Goal: Task Accomplishment & Management: Manage account settings

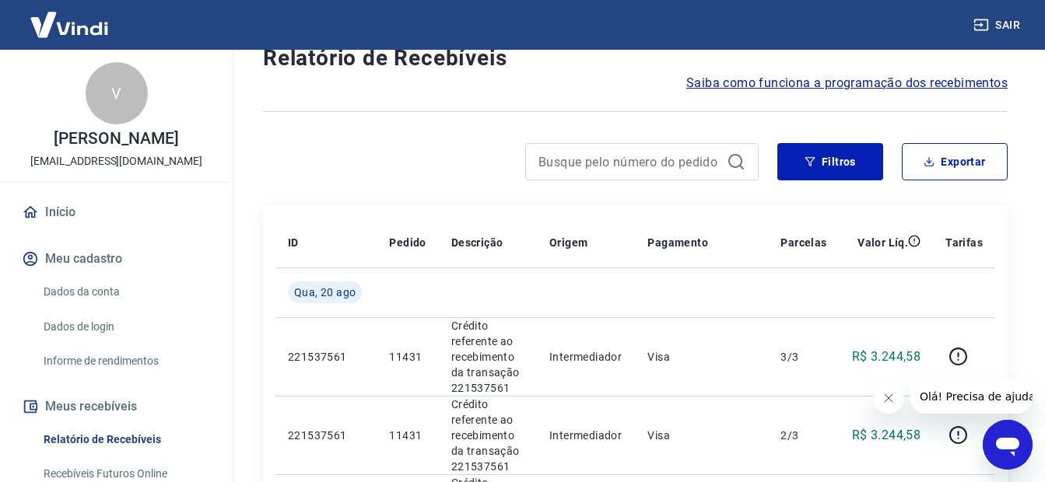
scroll to position [311, 0]
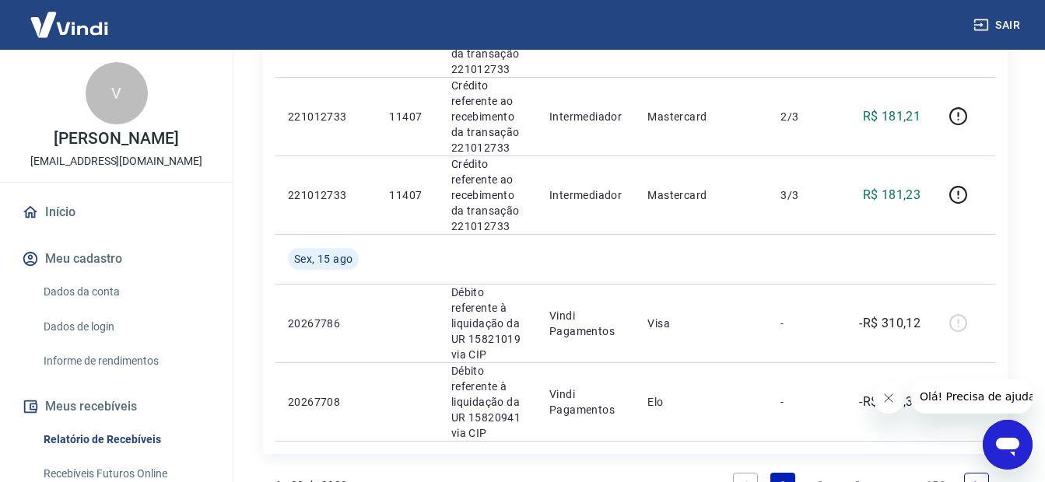
scroll to position [2004, 0]
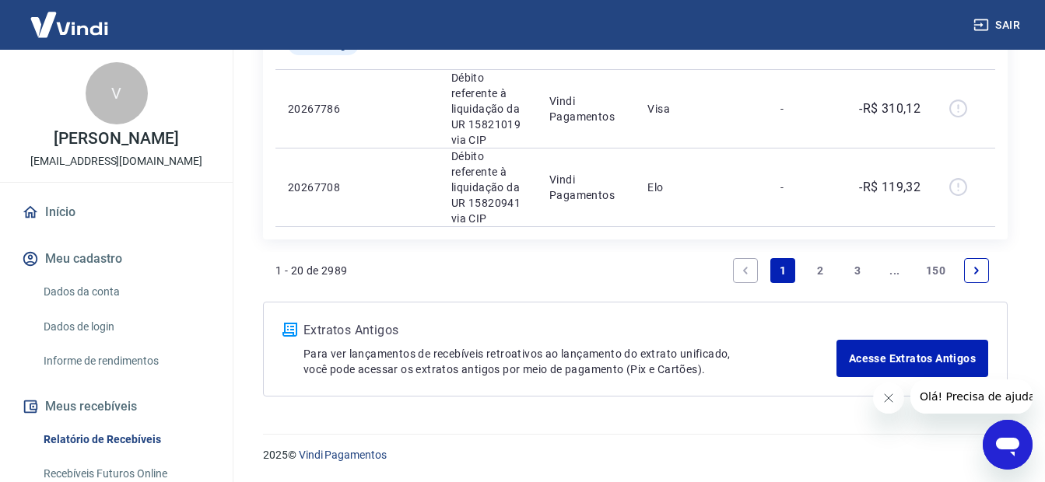
click at [815, 268] on link "2" at bounding box center [820, 270] width 25 height 25
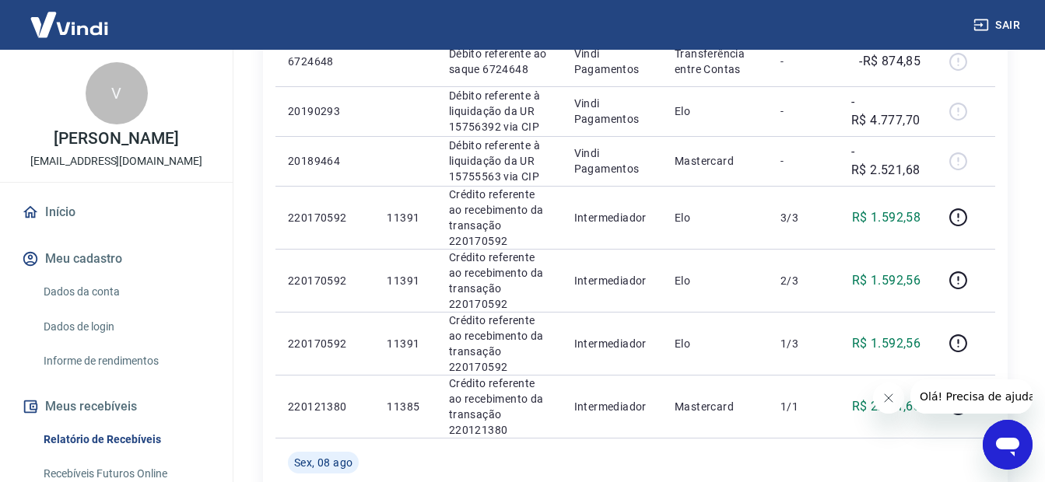
scroll to position [1564, 0]
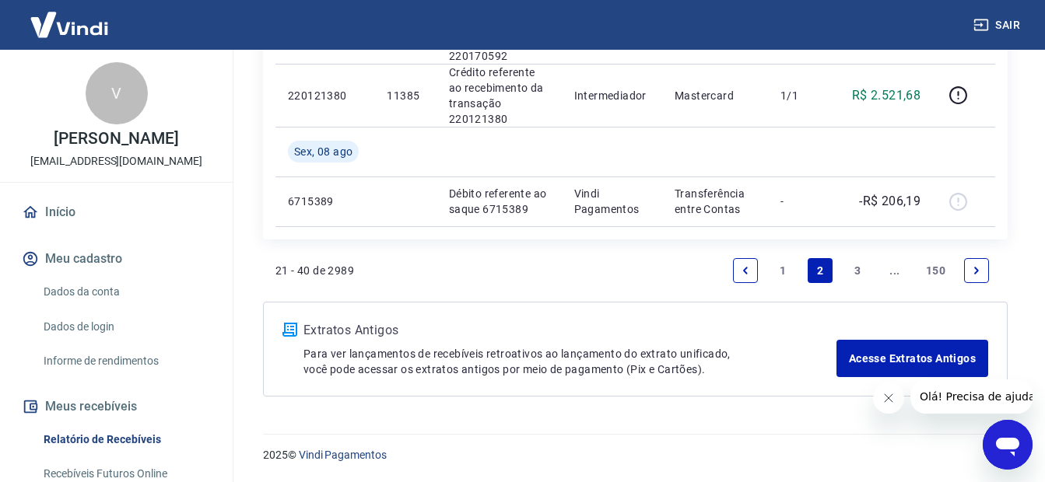
click at [786, 272] on link "1" at bounding box center [782, 270] width 25 height 25
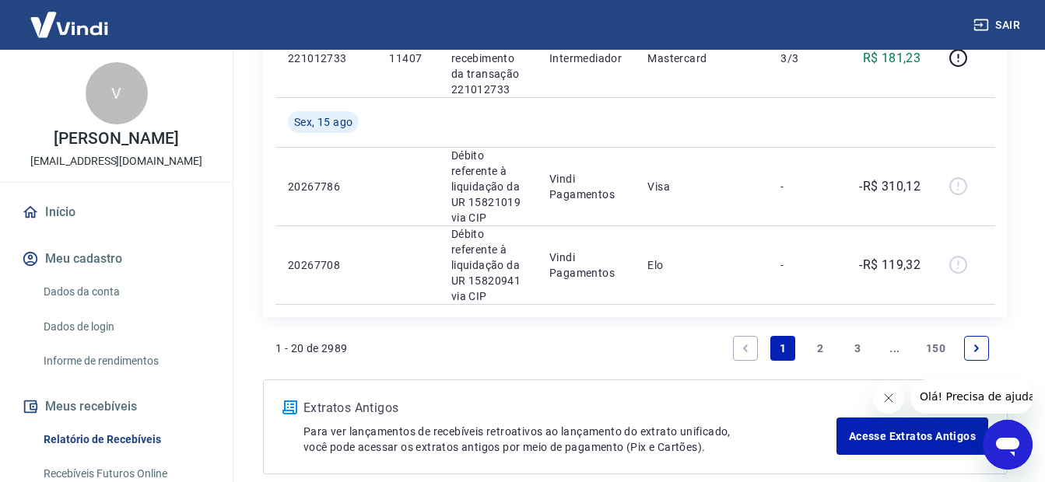
scroll to position [1849, 0]
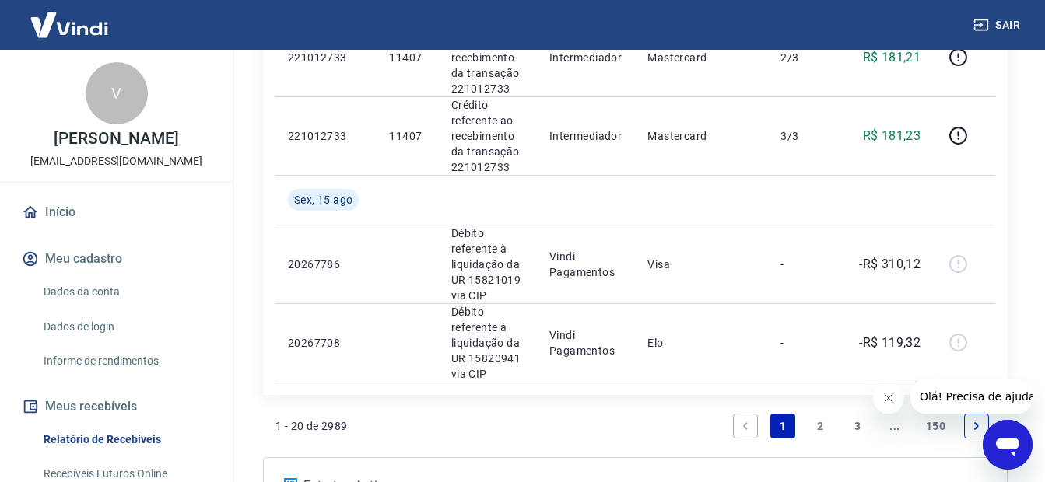
click at [818, 428] on link "2" at bounding box center [820, 426] width 25 height 25
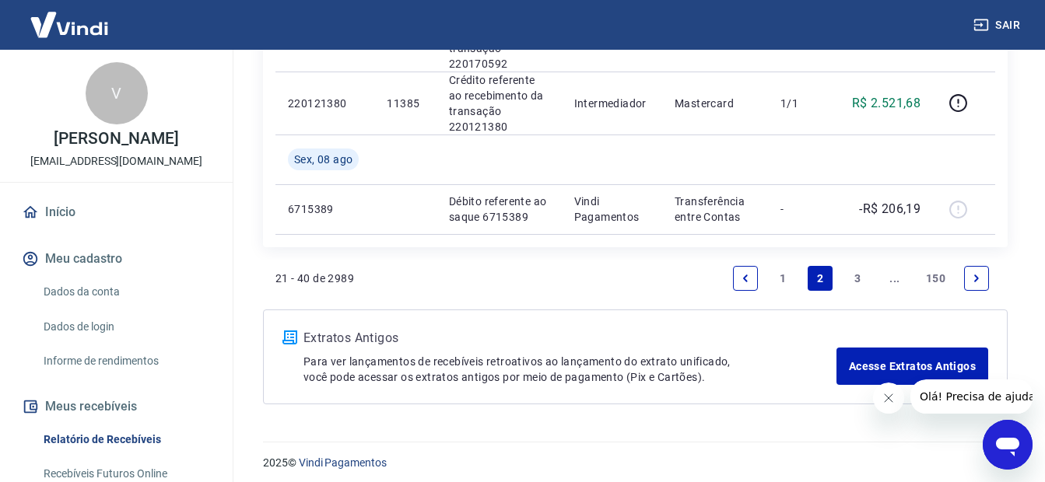
scroll to position [1564, 0]
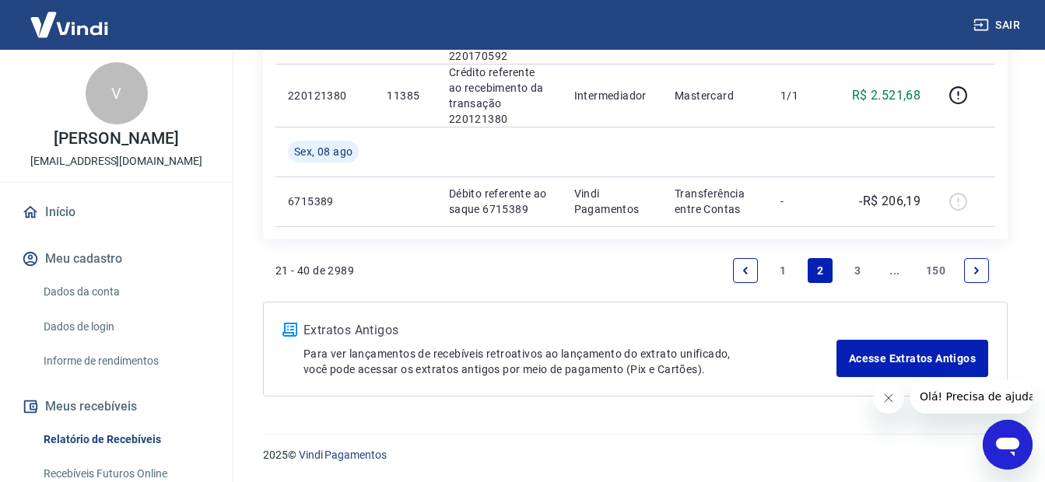
click at [782, 267] on link "1" at bounding box center [782, 270] width 25 height 25
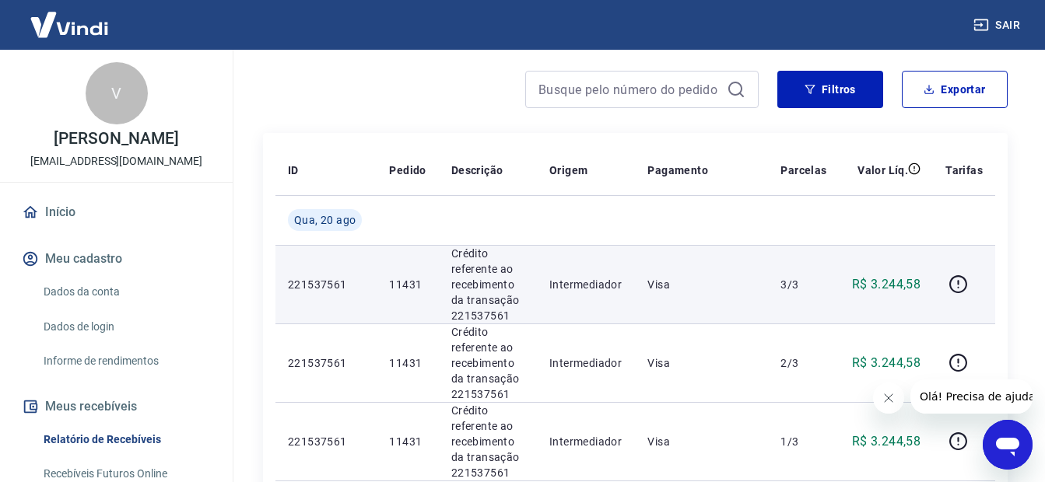
scroll to position [370, 0]
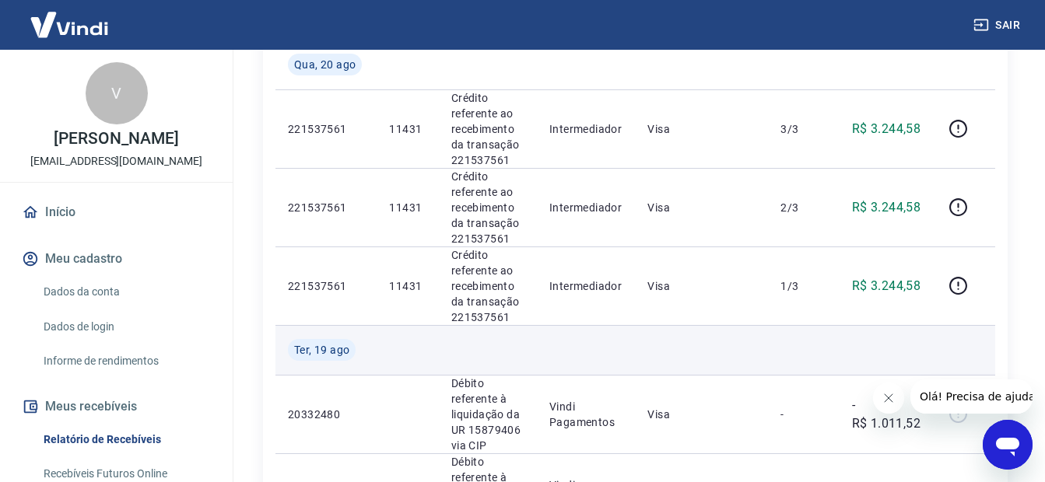
drag, startPoint x: 124, startPoint y: 303, endPoint x: 490, endPoint y: 354, distance: 369.2
click at [490, 354] on td at bounding box center [488, 350] width 98 height 50
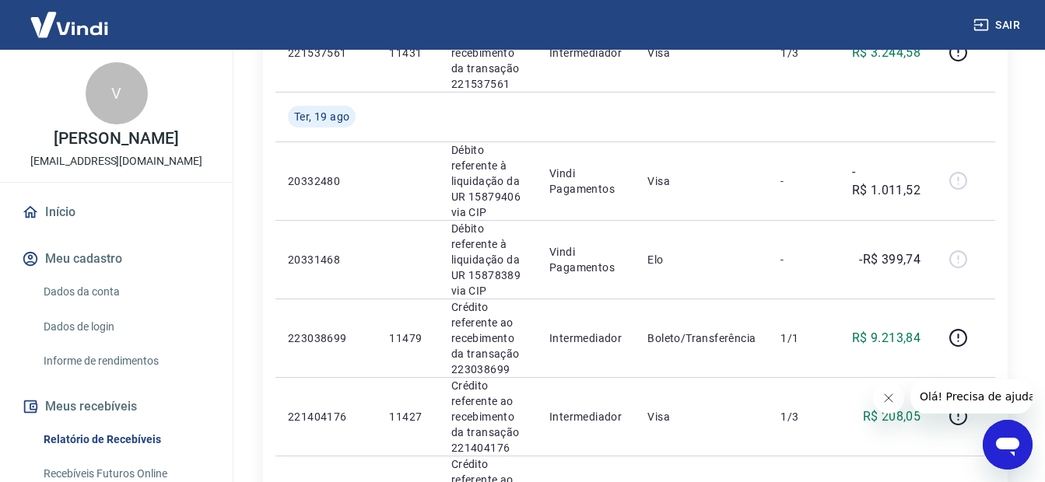
scroll to position [330, 0]
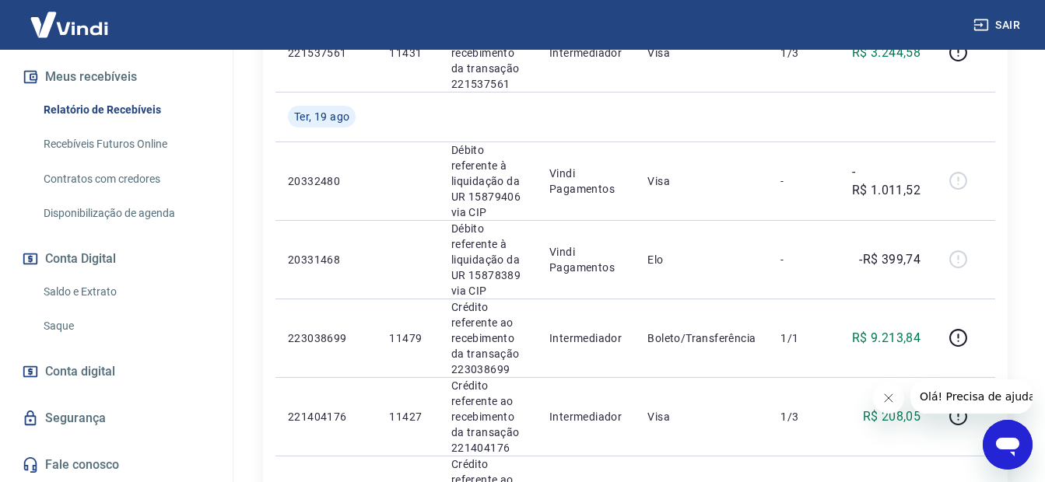
click at [71, 327] on link "Saque" at bounding box center [125, 326] width 177 height 32
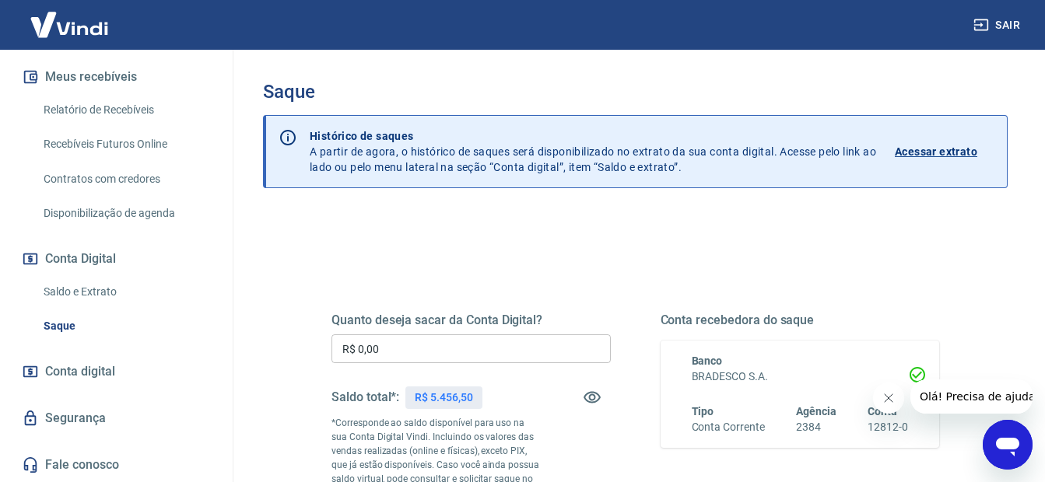
click at [412, 352] on input "R$ 0,00" at bounding box center [470, 349] width 279 height 29
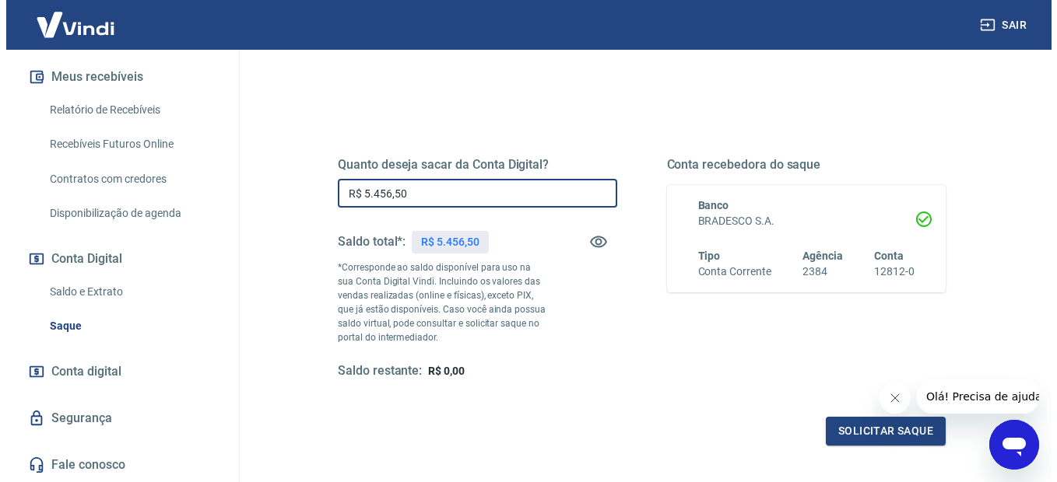
scroll to position [233, 0]
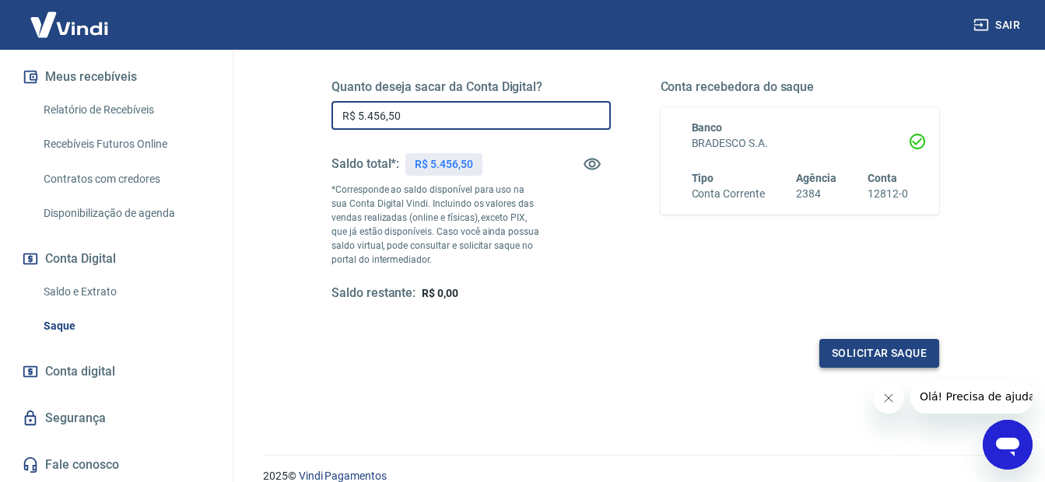
type input "R$ 5.456,50"
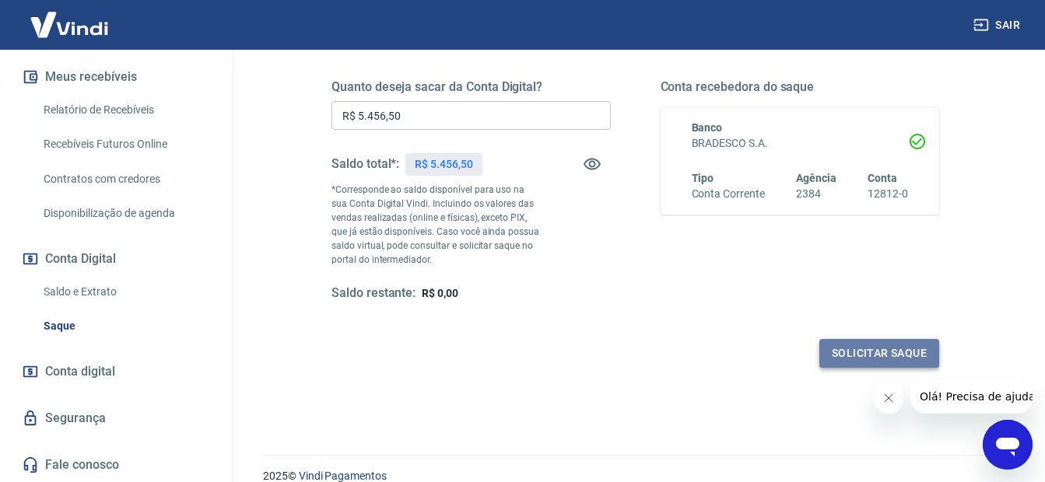
click at [883, 357] on button "Solicitar saque" at bounding box center [879, 353] width 120 height 29
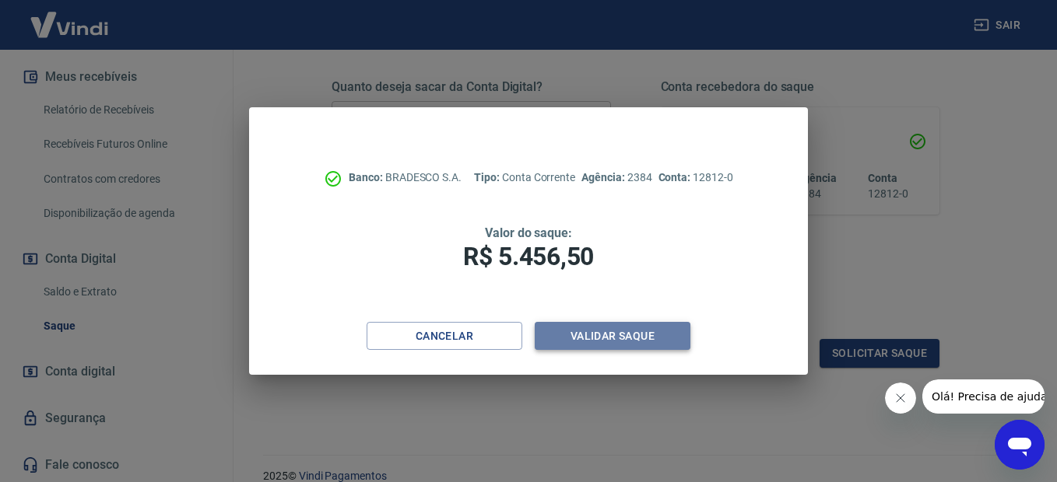
click at [601, 325] on button "Validar saque" at bounding box center [613, 336] width 156 height 29
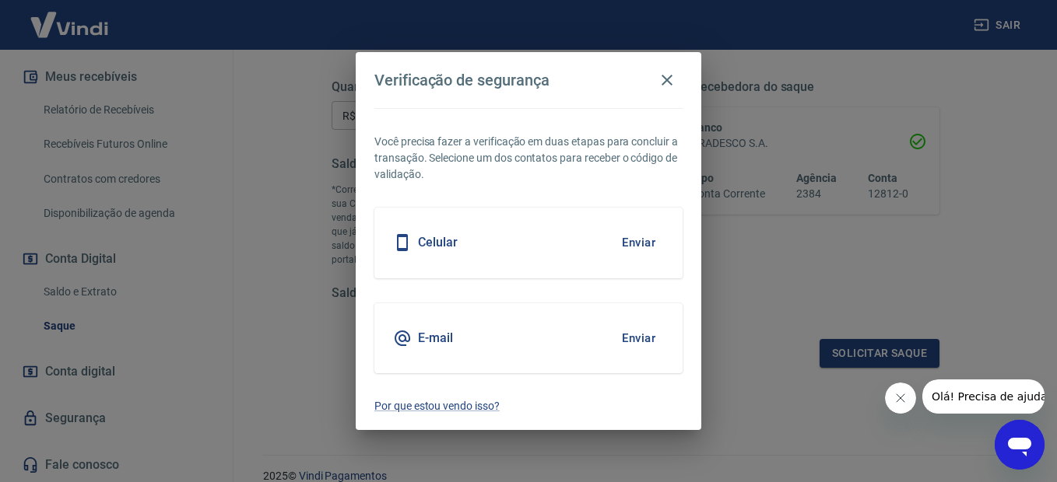
click at [636, 335] on button "Enviar" at bounding box center [638, 338] width 51 height 33
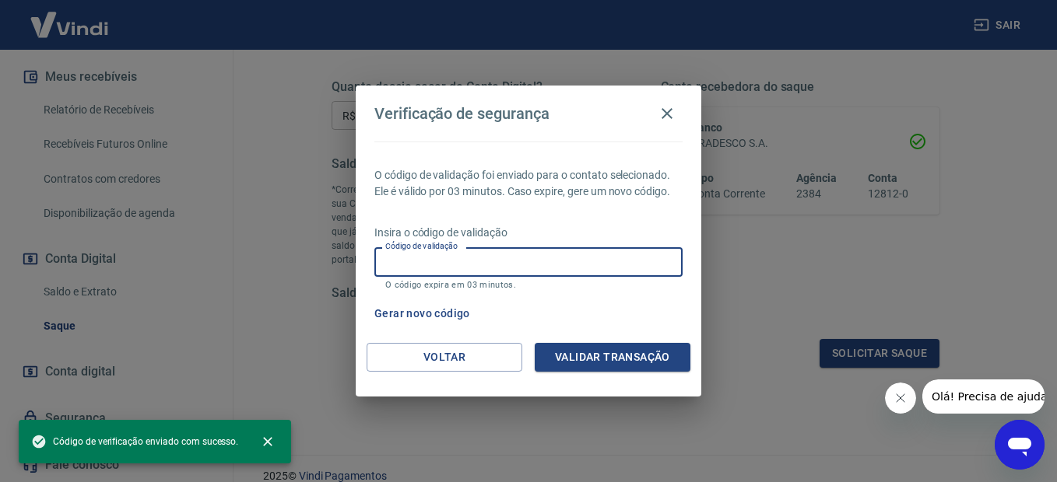
click at [394, 265] on input "Código de validação" at bounding box center [528, 261] width 308 height 29
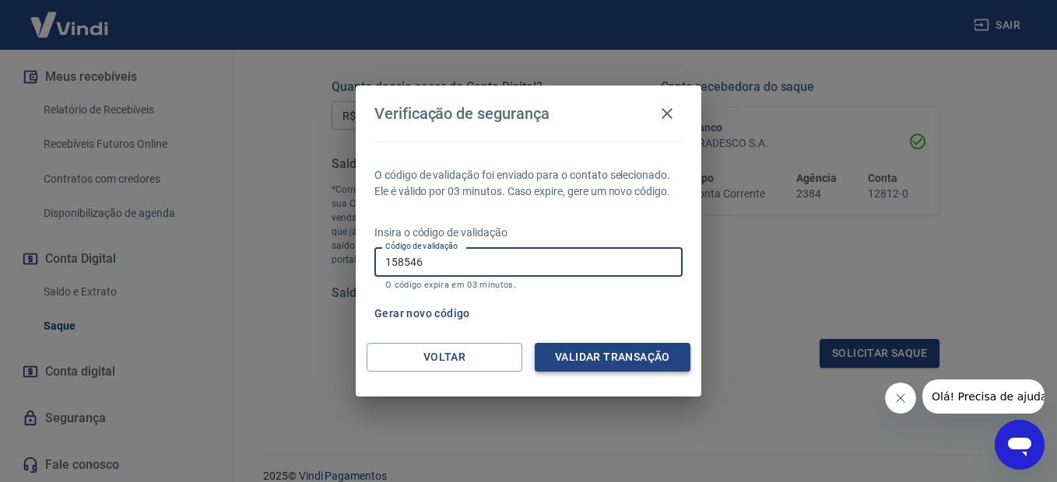
type input "158546"
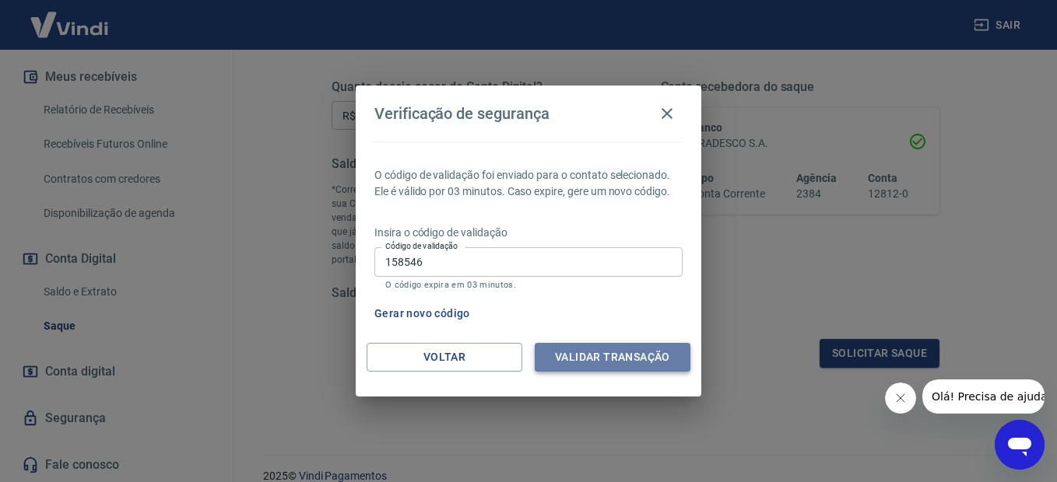
click at [587, 363] on button "Validar transação" at bounding box center [613, 357] width 156 height 29
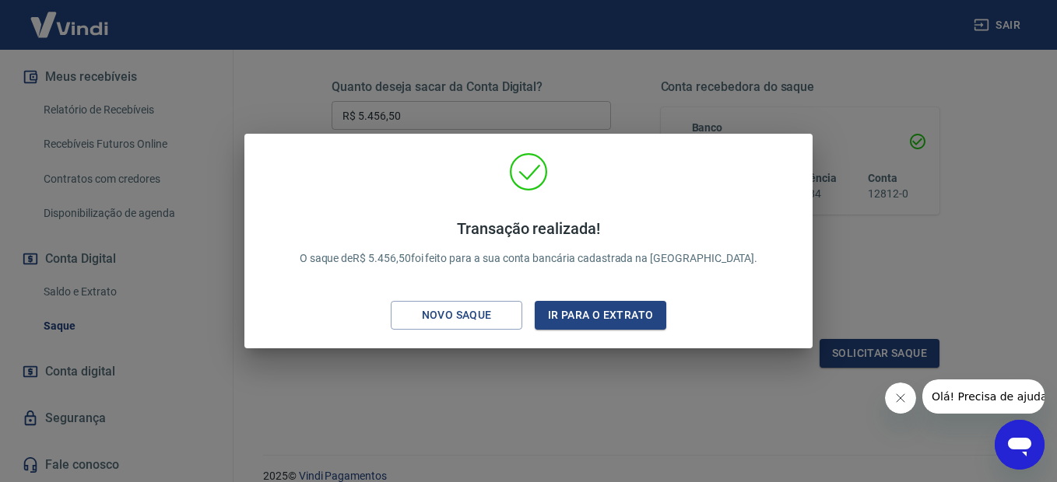
click at [904, 268] on div "Transação realizada! O saque de R$ 5.456,50 foi feito para a sua conta bancária…" at bounding box center [528, 241] width 1057 height 482
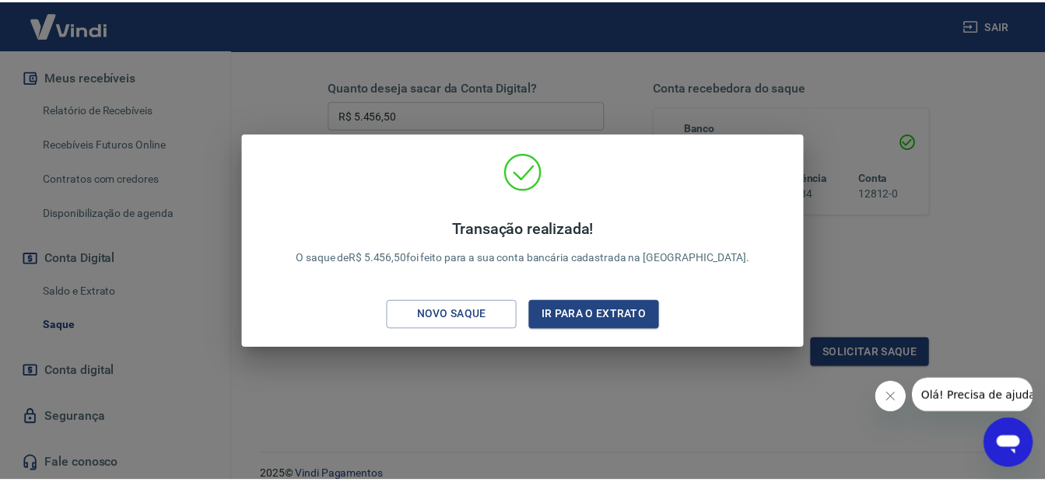
scroll to position [269, 0]
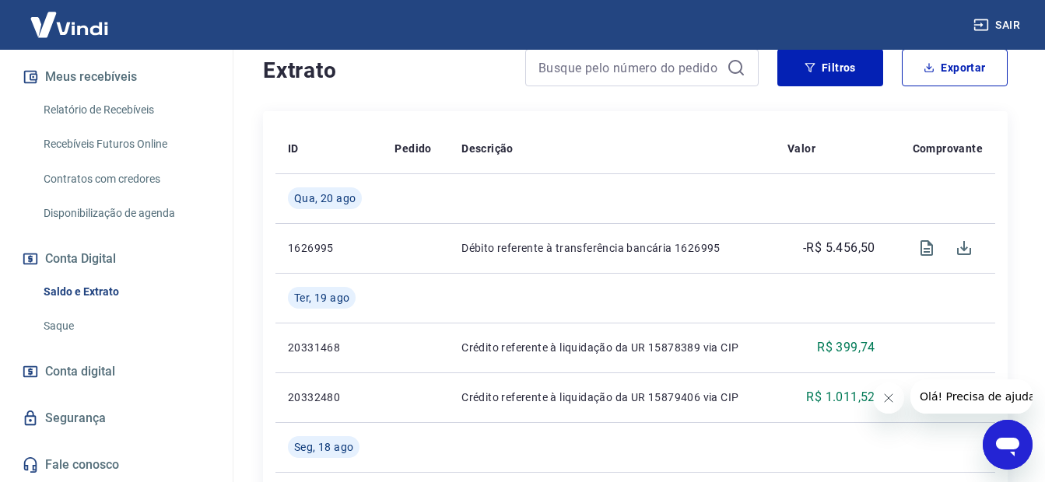
scroll to position [233, 0]
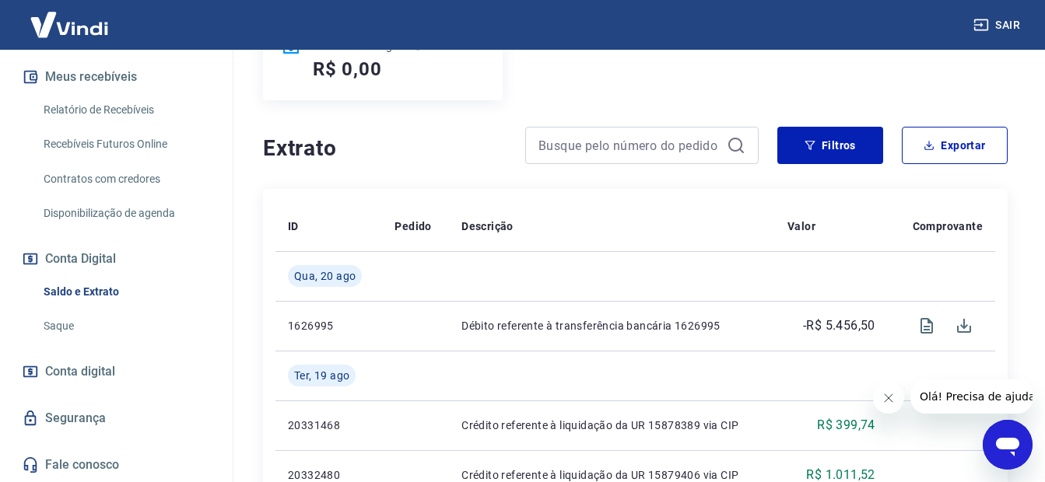
click at [107, 112] on link "Relatório de Recebíveis" at bounding box center [125, 110] width 177 height 32
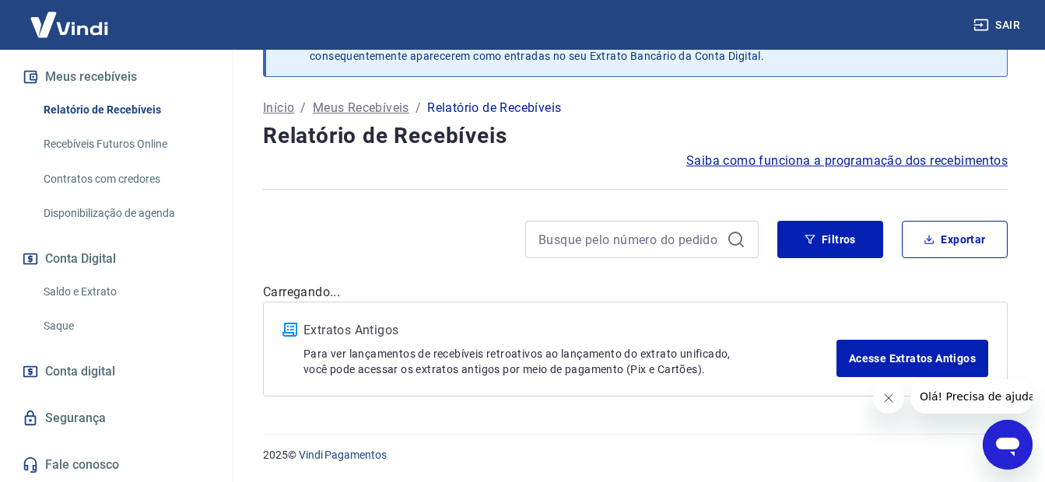
scroll to position [233, 0]
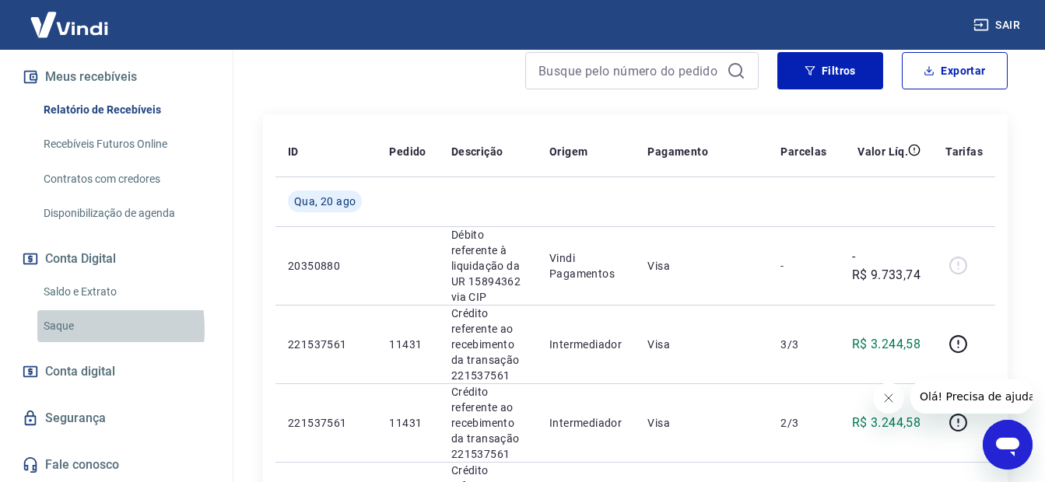
click at [58, 329] on link "Saque" at bounding box center [125, 326] width 177 height 32
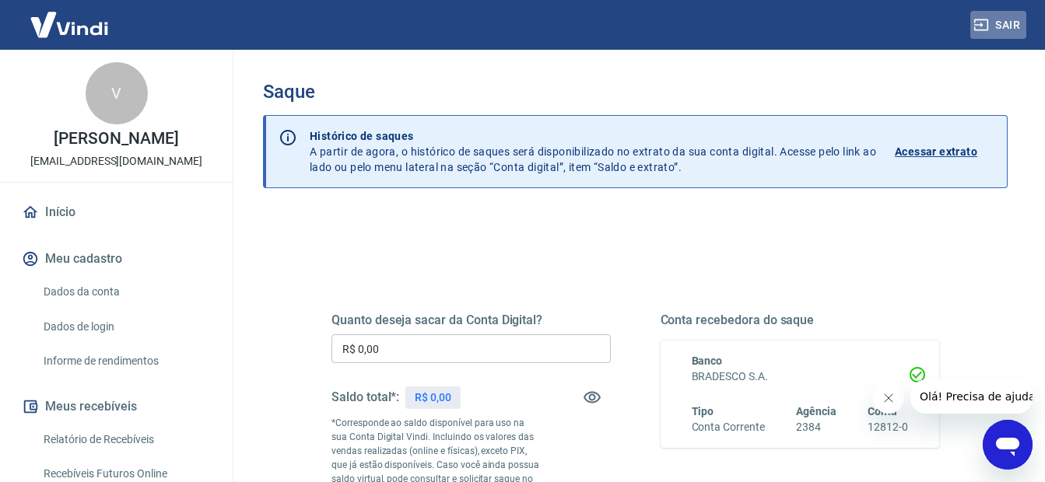
click at [1012, 22] on button "Sair" at bounding box center [998, 25] width 56 height 29
